Goal: Task Accomplishment & Management: Manage account settings

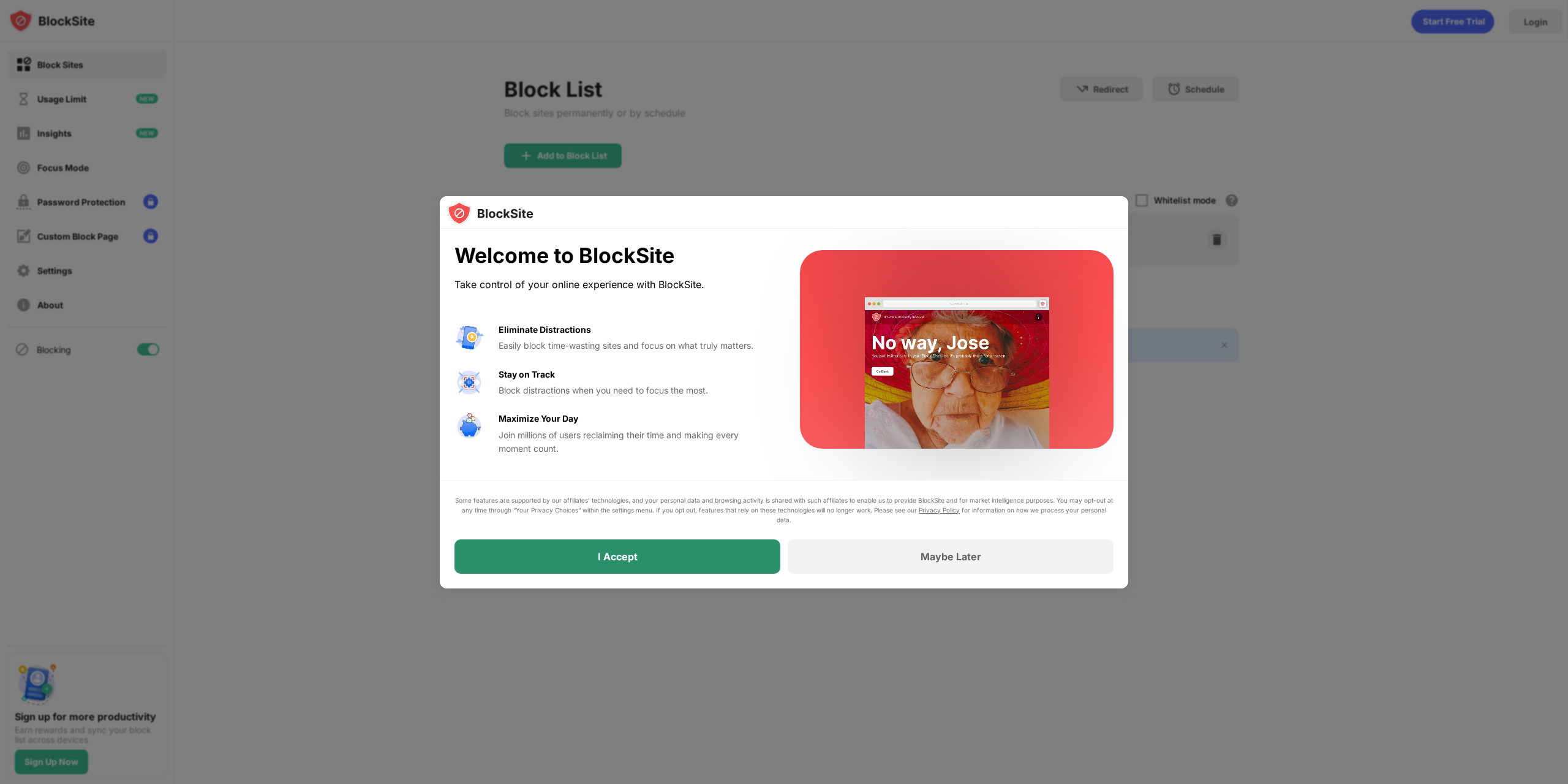
click at [652, 564] on div "I Accept" at bounding box center [617, 556] width 326 height 34
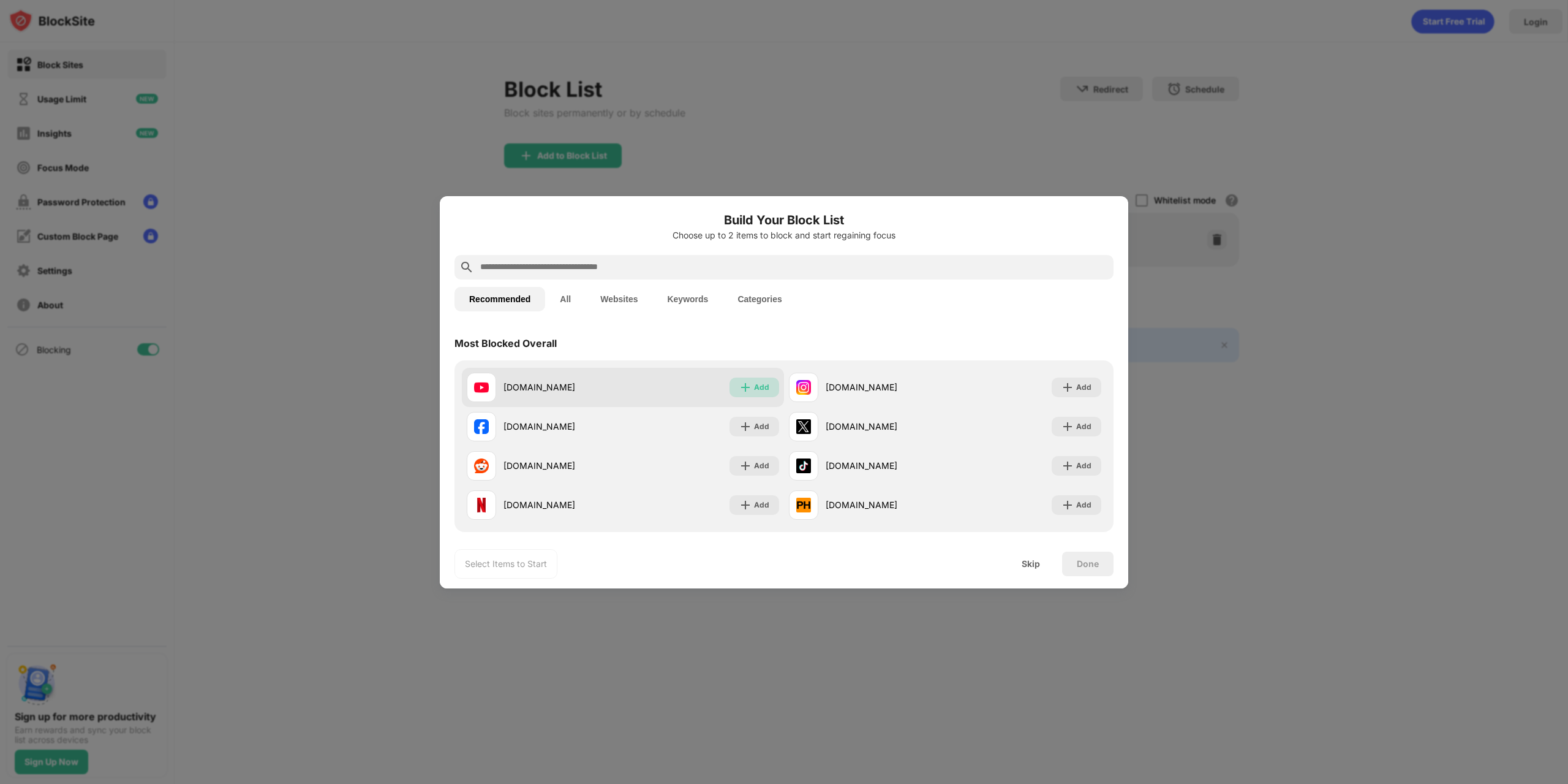
click at [733, 386] on div "Add" at bounding box center [754, 387] width 50 height 20
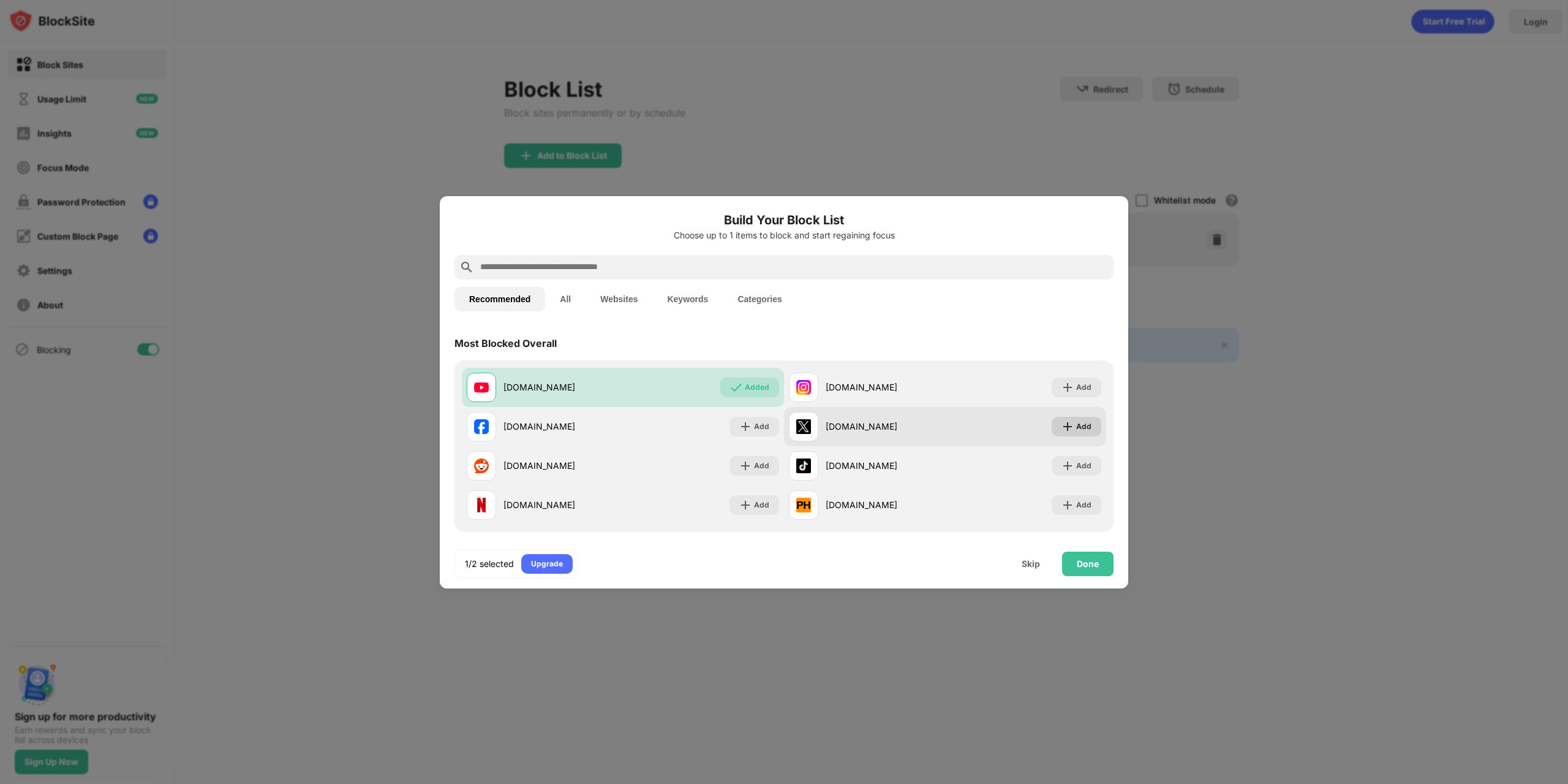
click at [1065, 428] on img at bounding box center [1067, 426] width 12 height 12
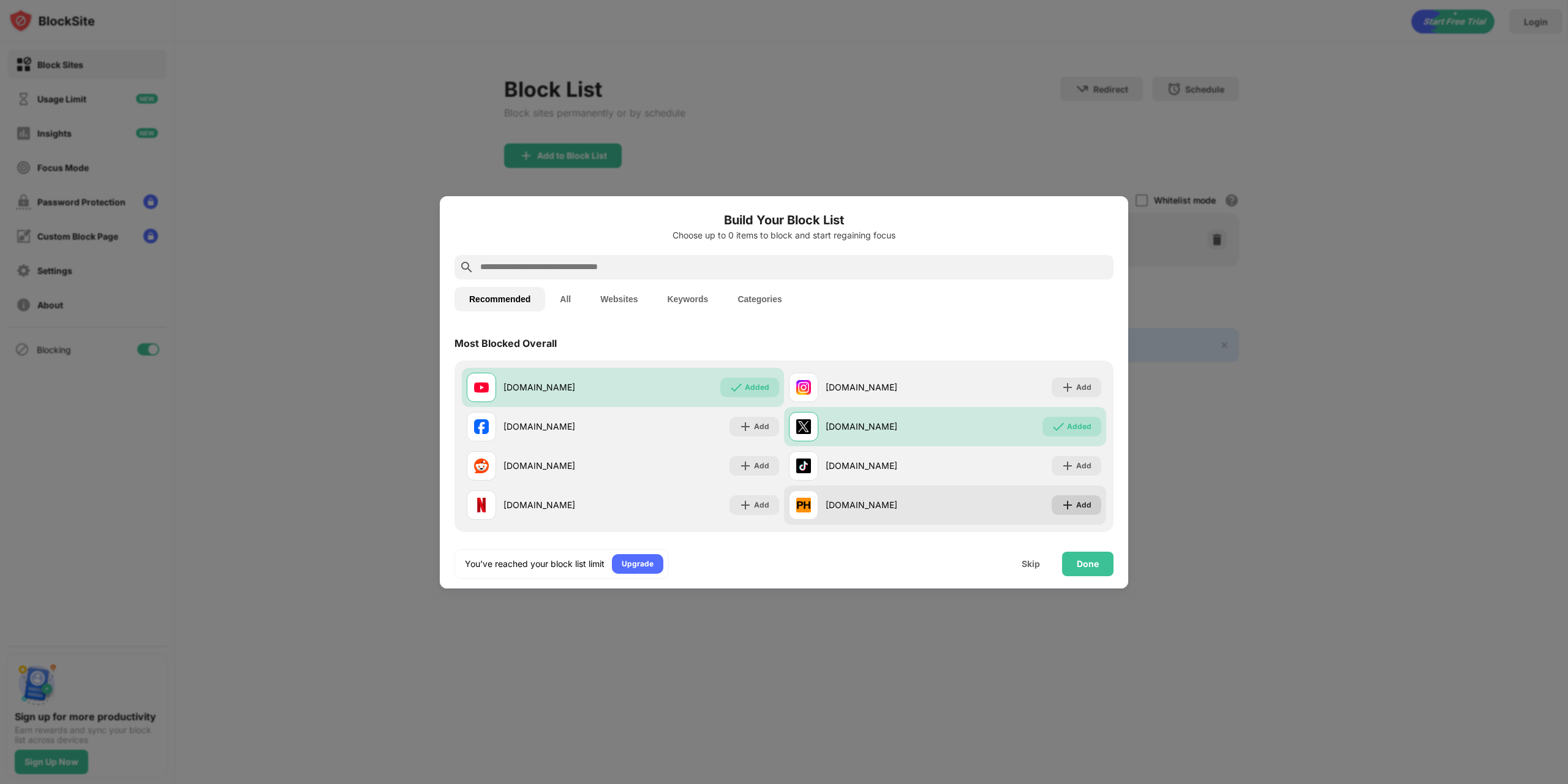
click at [1066, 497] on div "Add" at bounding box center [1076, 505] width 50 height 20
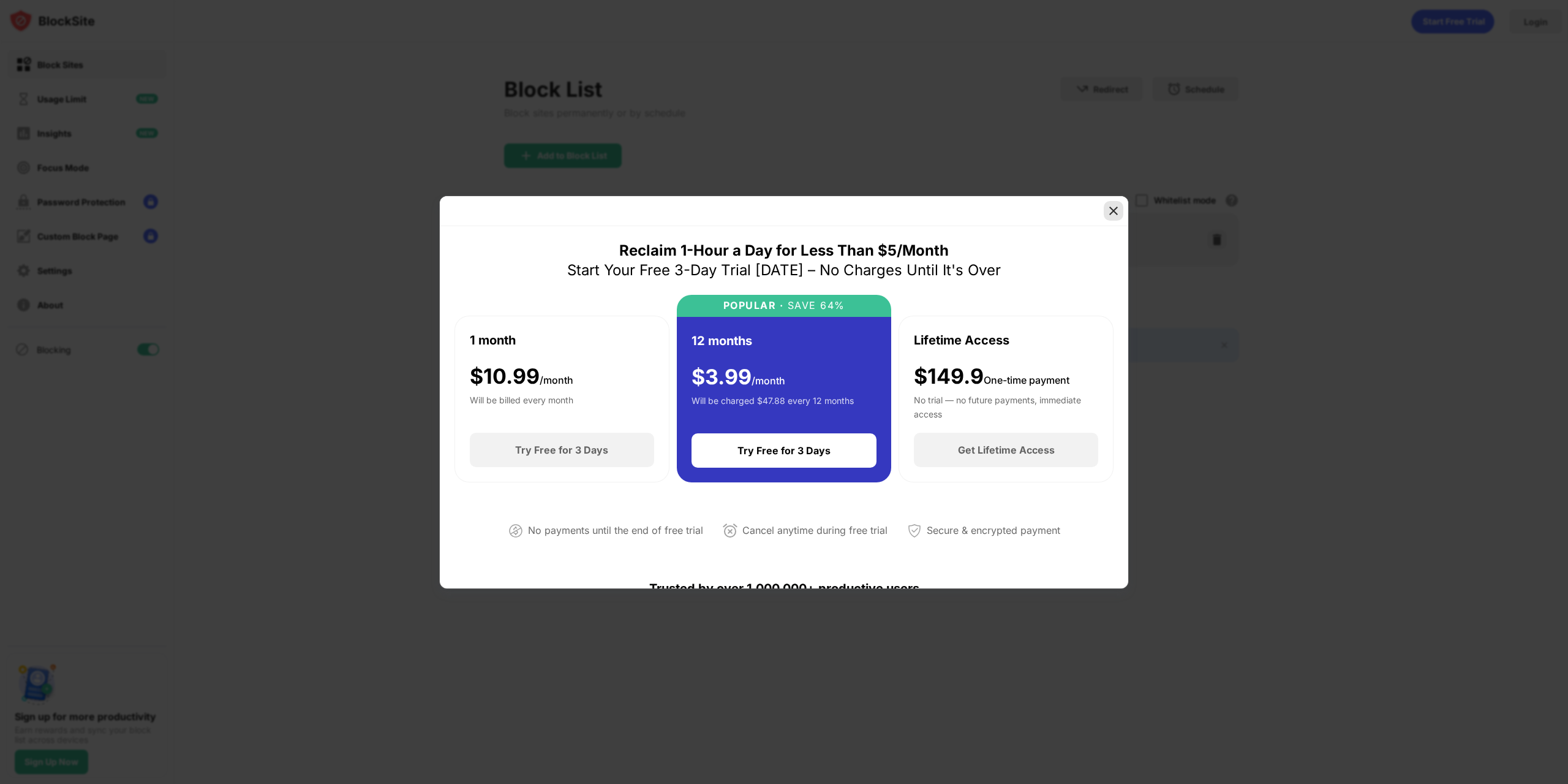
click at [1115, 214] on img at bounding box center [1113, 210] width 12 height 12
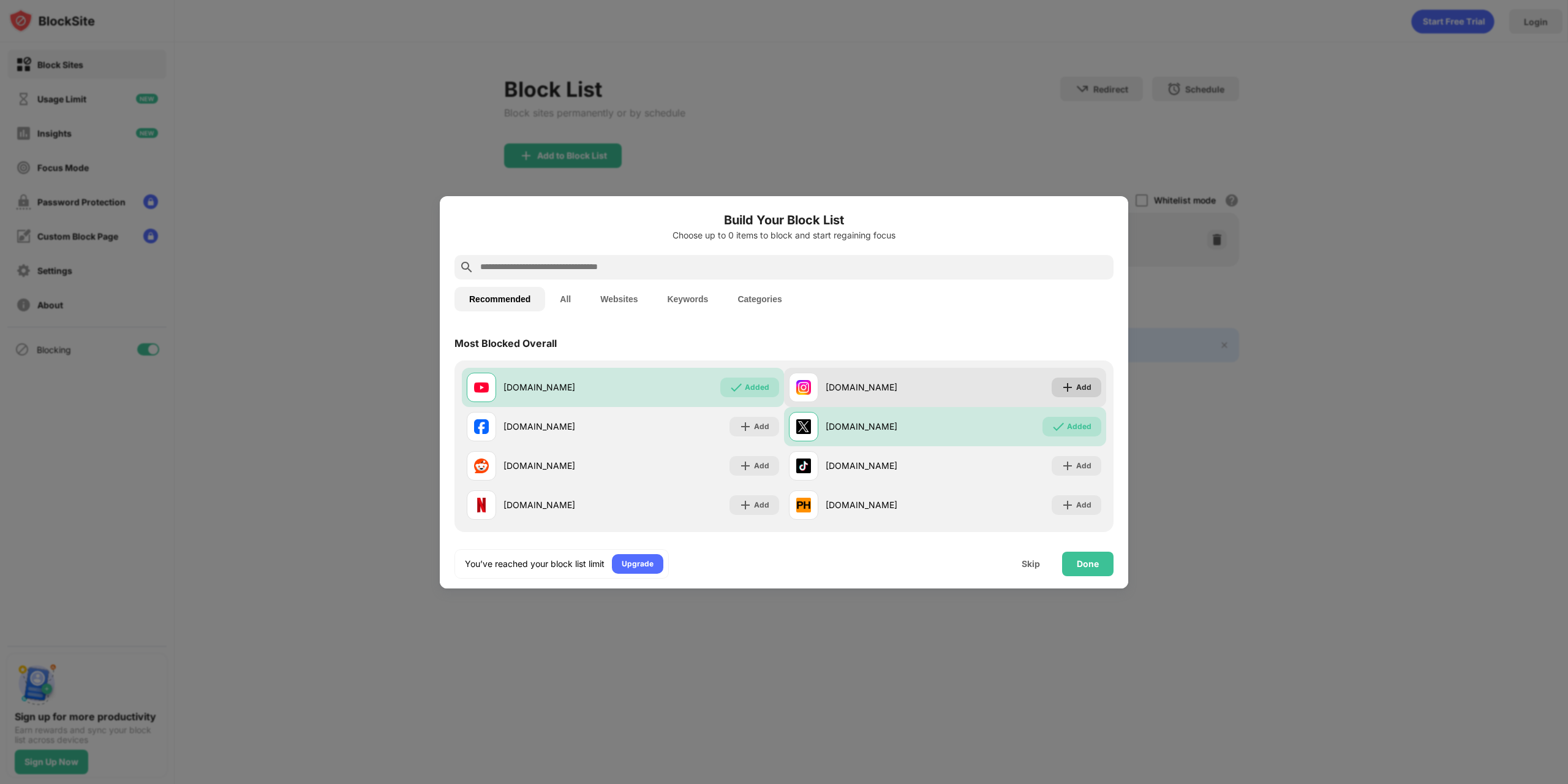
click at [1062, 384] on img at bounding box center [1067, 387] width 12 height 12
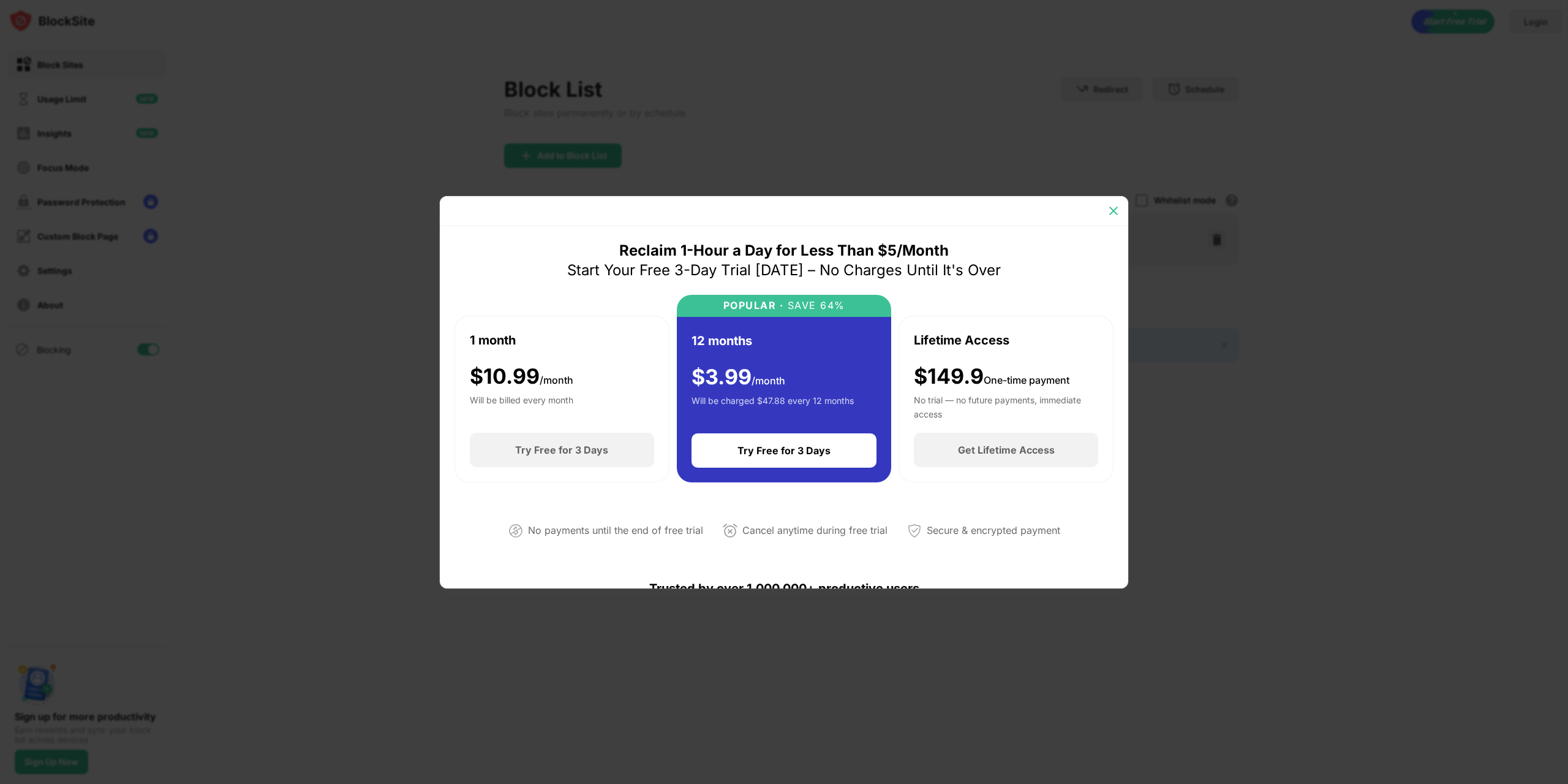
click at [1112, 206] on img at bounding box center [1113, 210] width 12 height 12
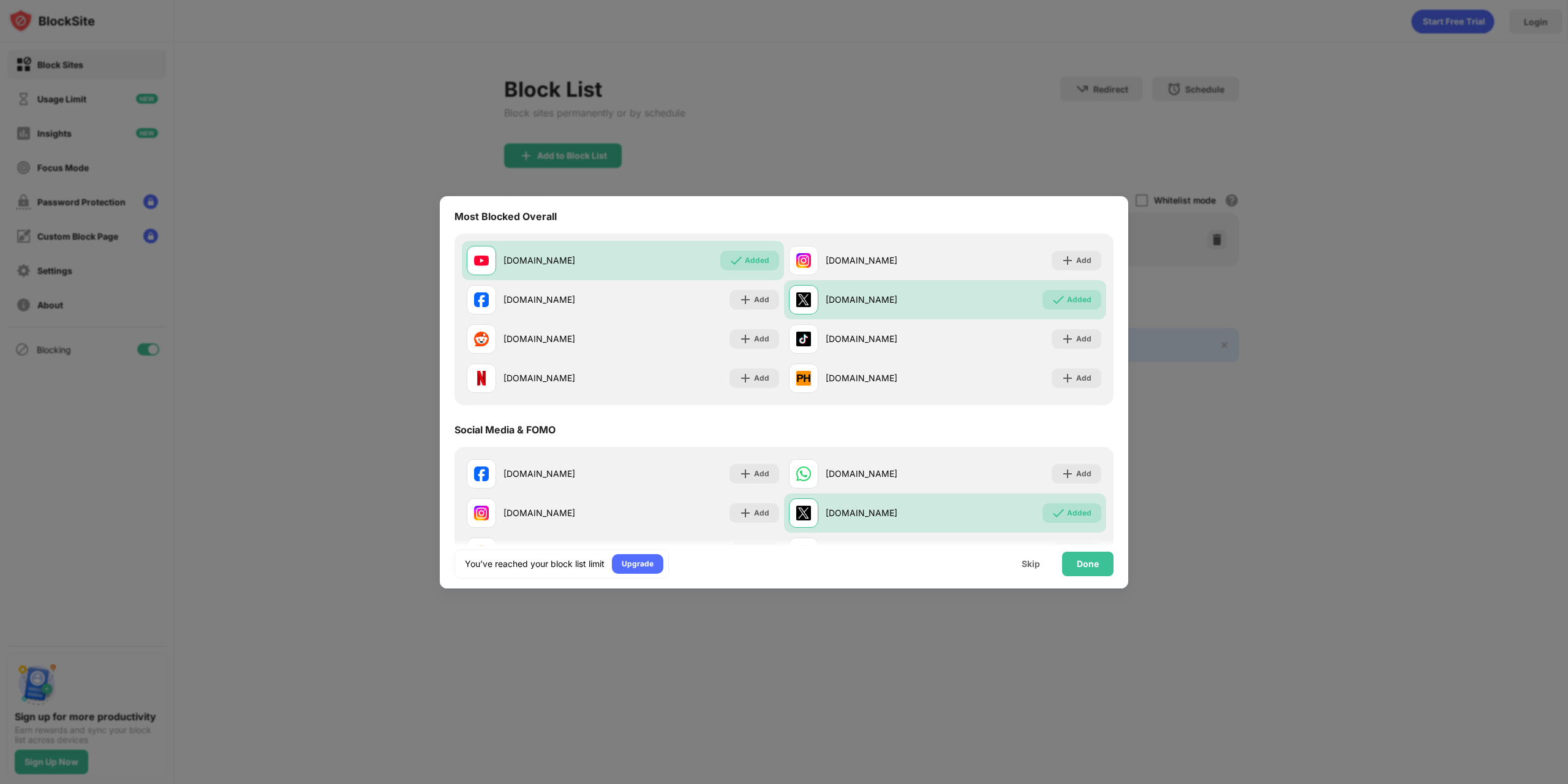
scroll to position [184, 0]
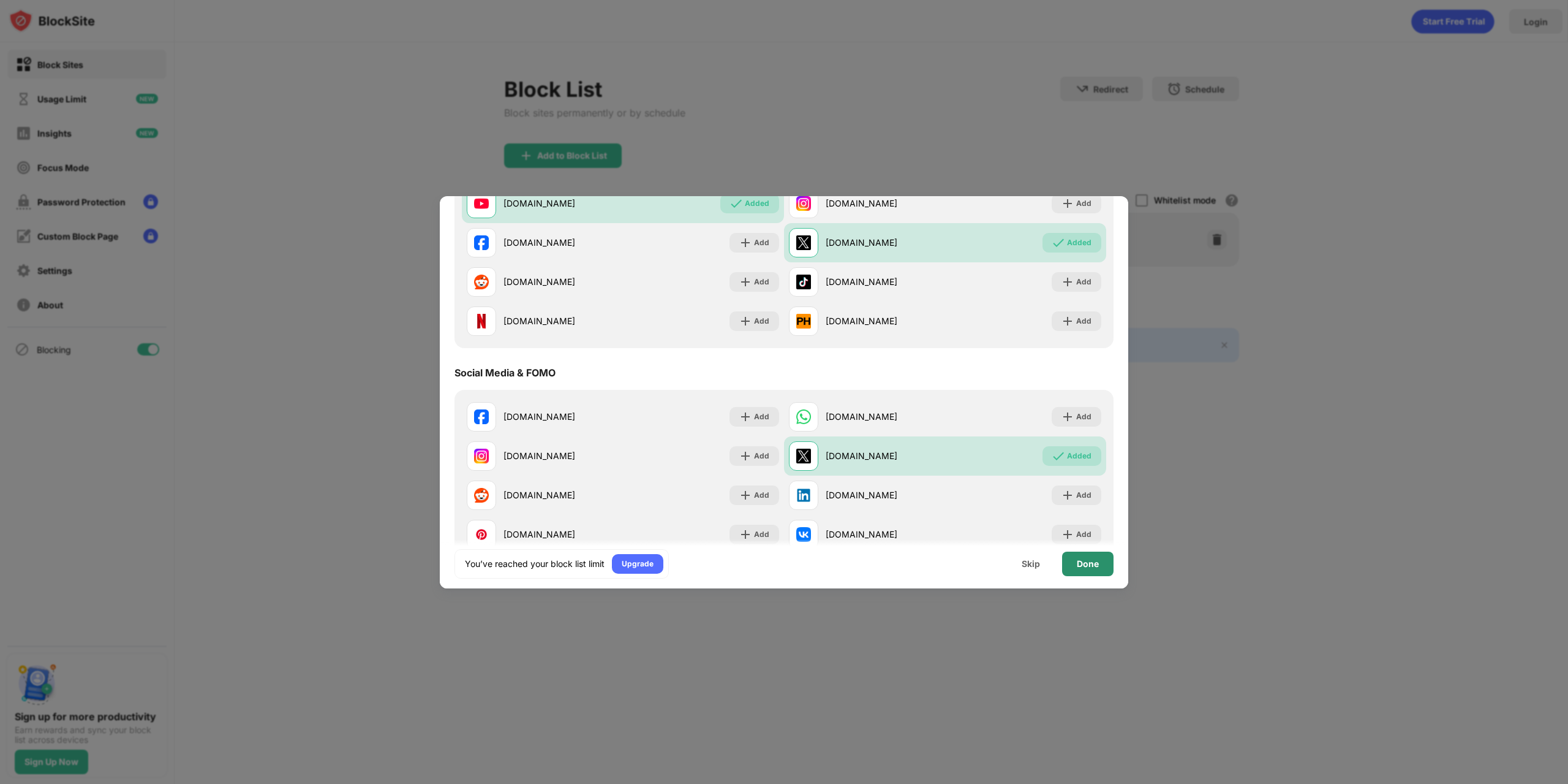
click at [1082, 561] on div "Done" at bounding box center [1087, 564] width 22 height 10
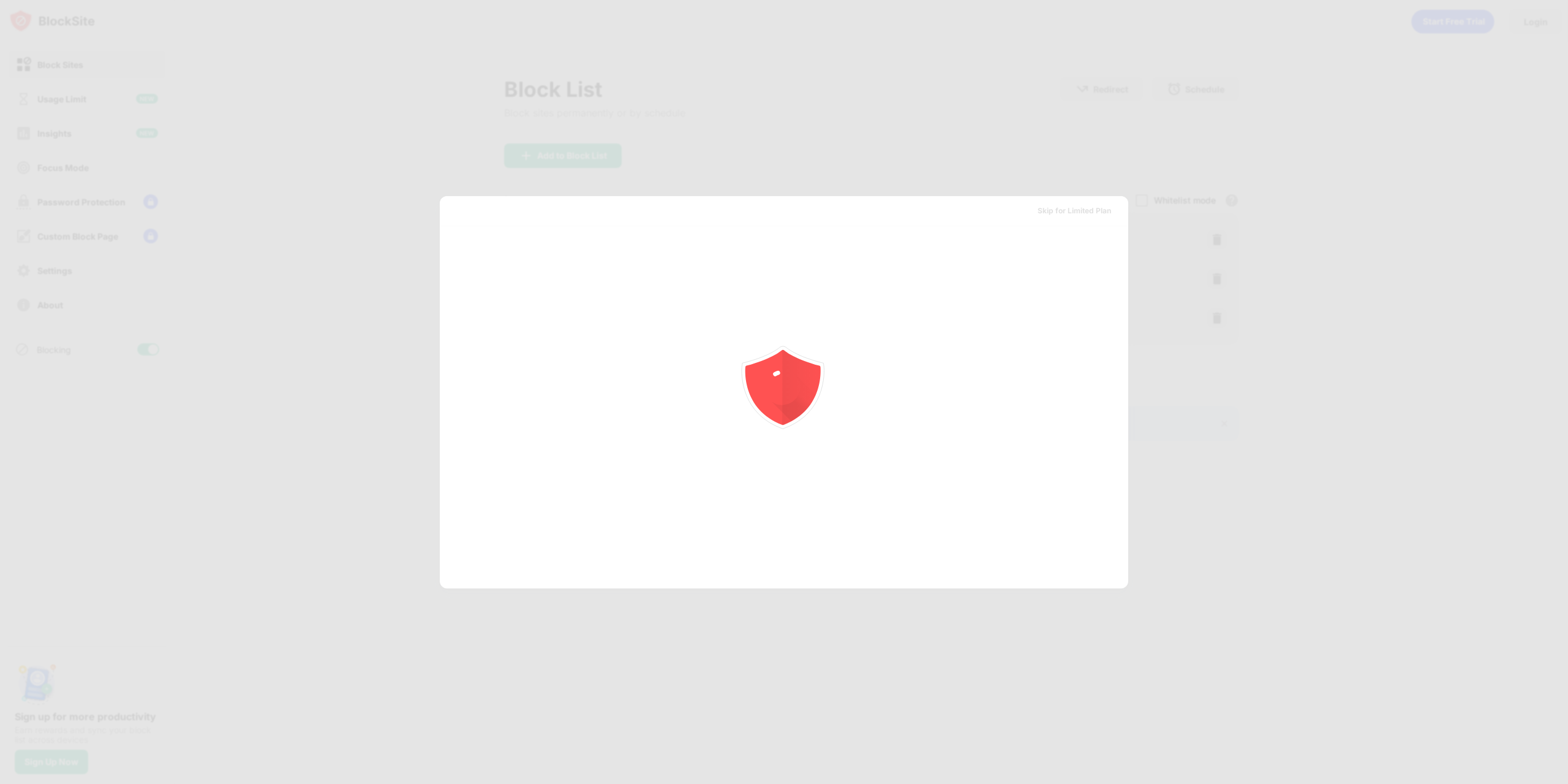
scroll to position [0, 0]
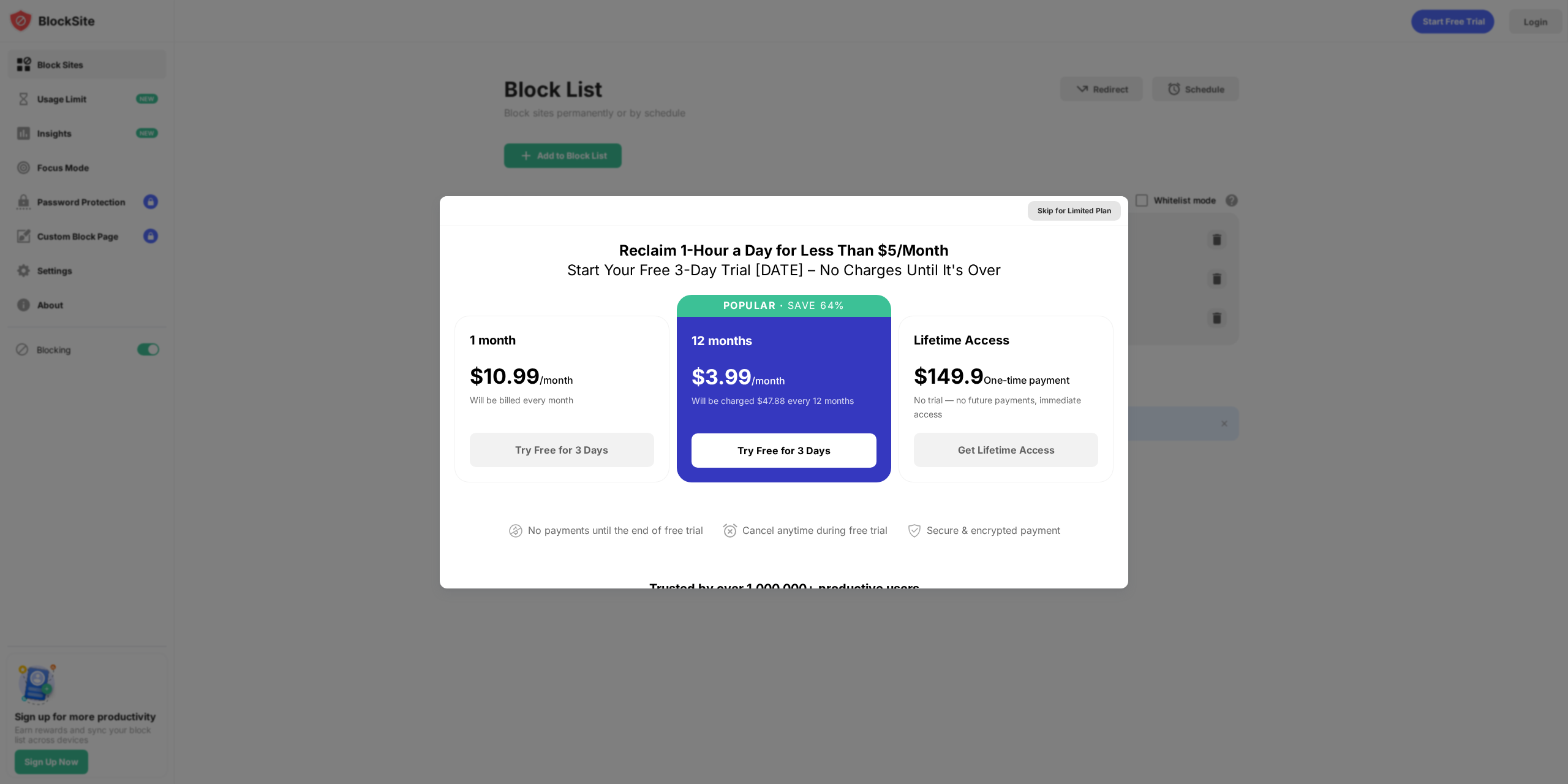
click at [1097, 209] on div "Skip for Limited Plan" at bounding box center [1074, 210] width 74 height 12
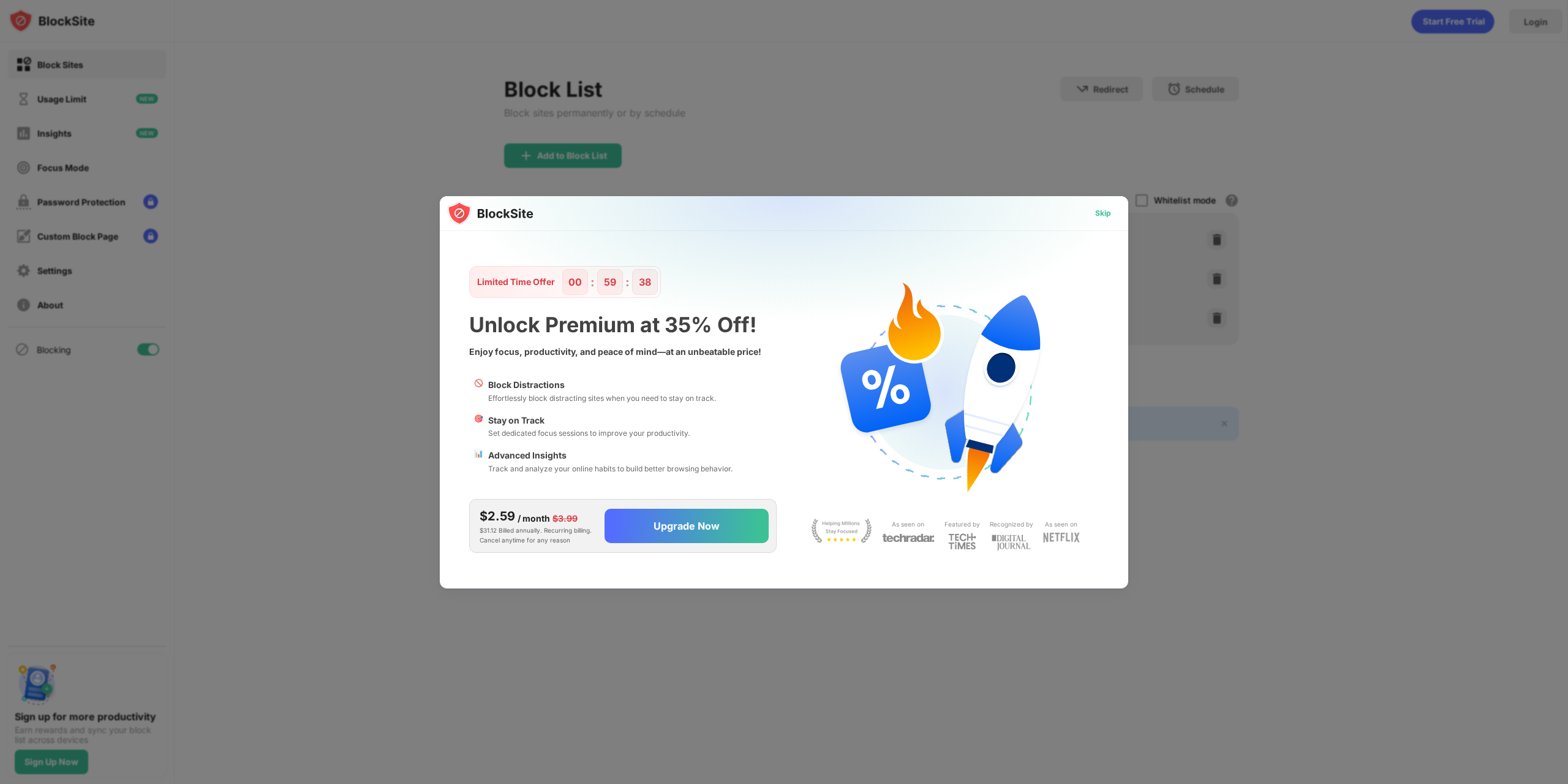
click at [1090, 212] on div "Skip" at bounding box center [1103, 213] width 35 height 20
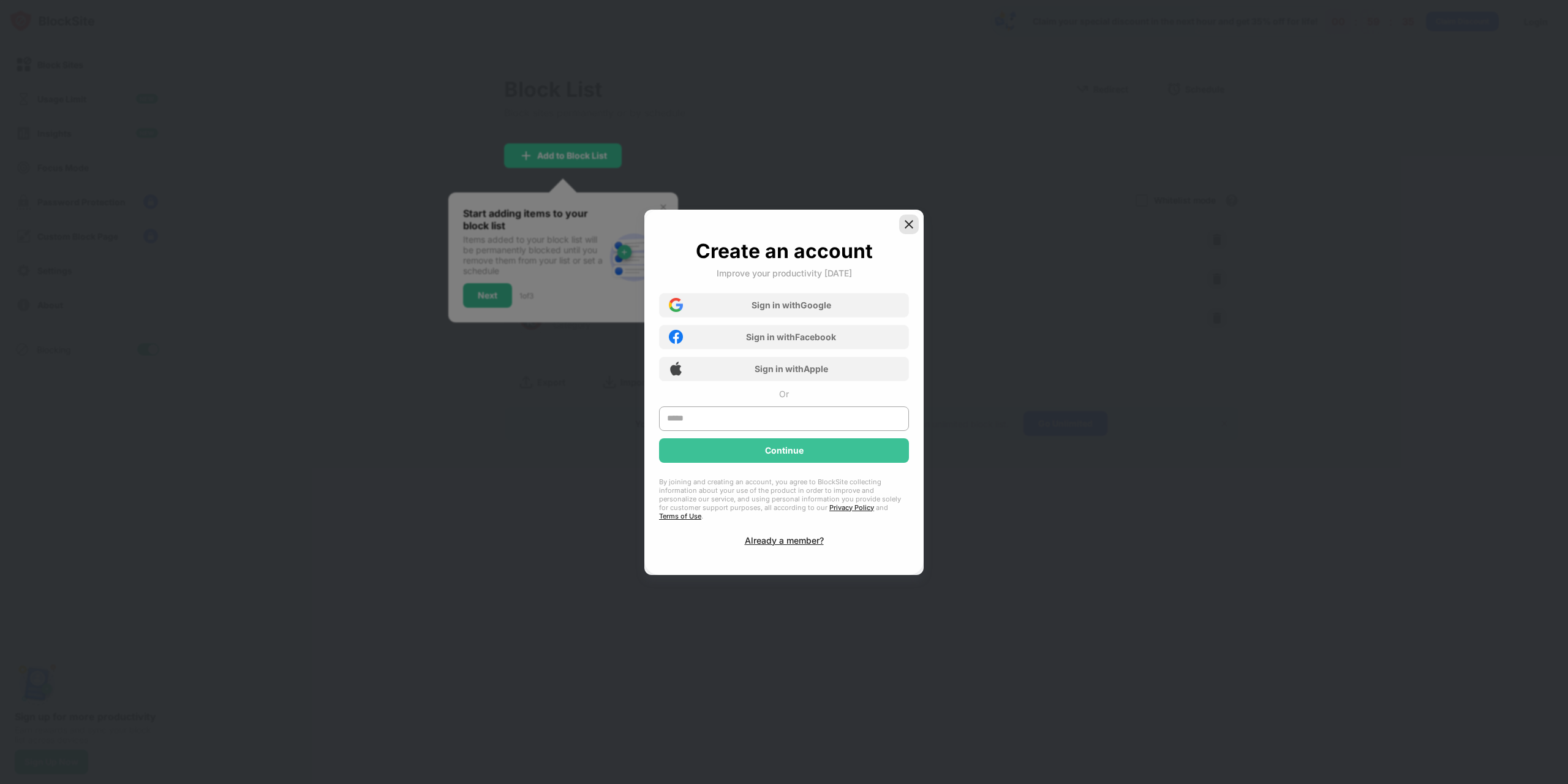
click at [915, 224] on img at bounding box center [908, 224] width 12 height 12
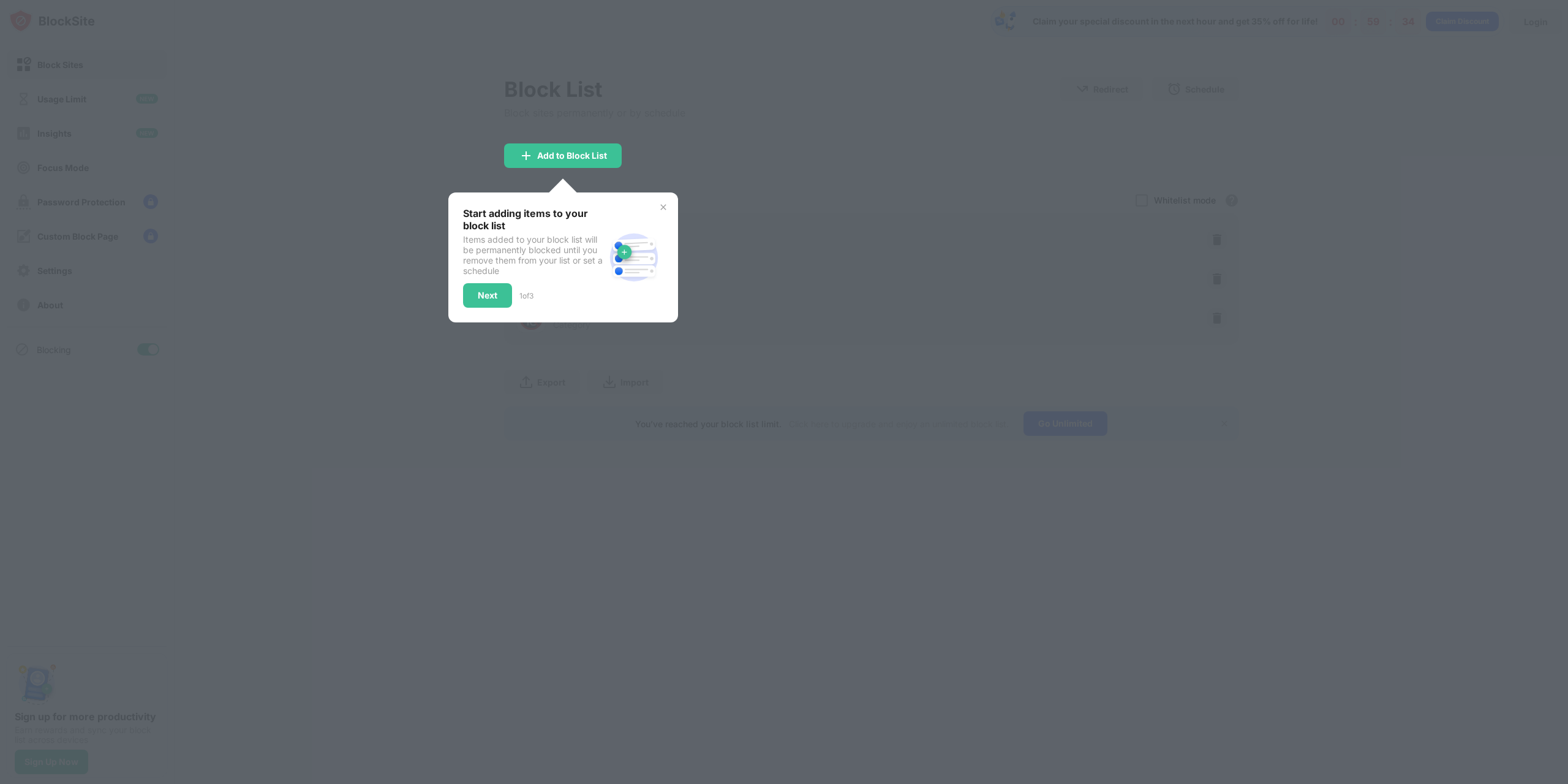
click at [661, 203] on img at bounding box center [663, 207] width 10 height 10
